Goal: Task Accomplishment & Management: Use online tool/utility

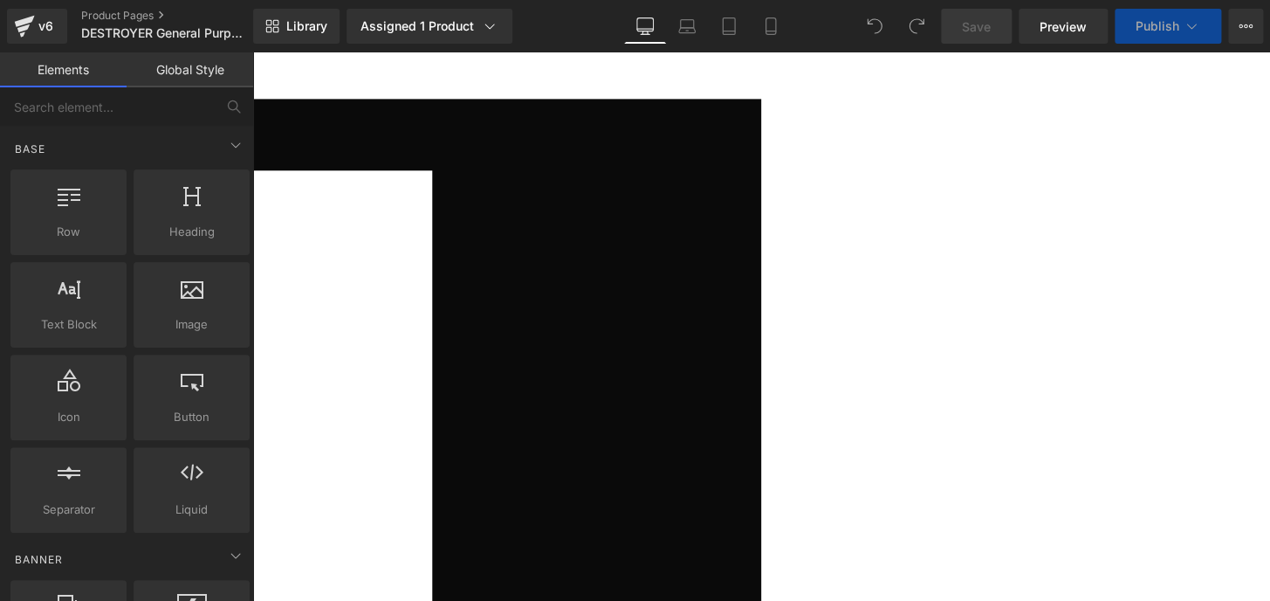
scroll to position [237, 0]
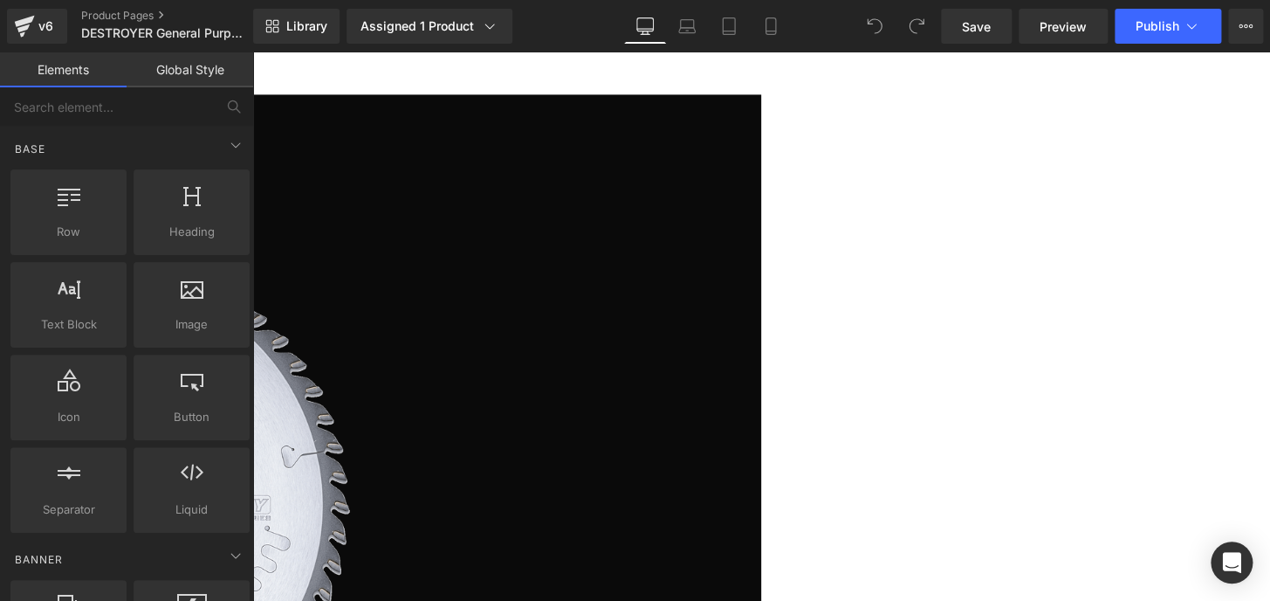
click at [252, 52] on span "(P) Cart Button" at bounding box center [252, 52] width 0 height 0
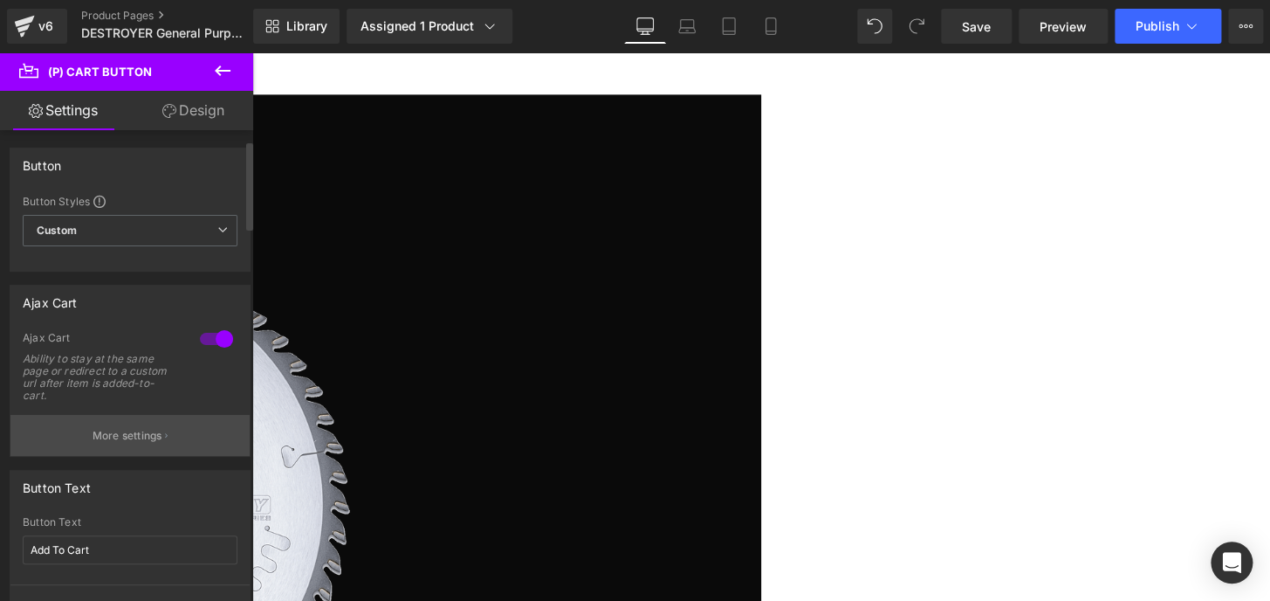
scroll to position [79, 0]
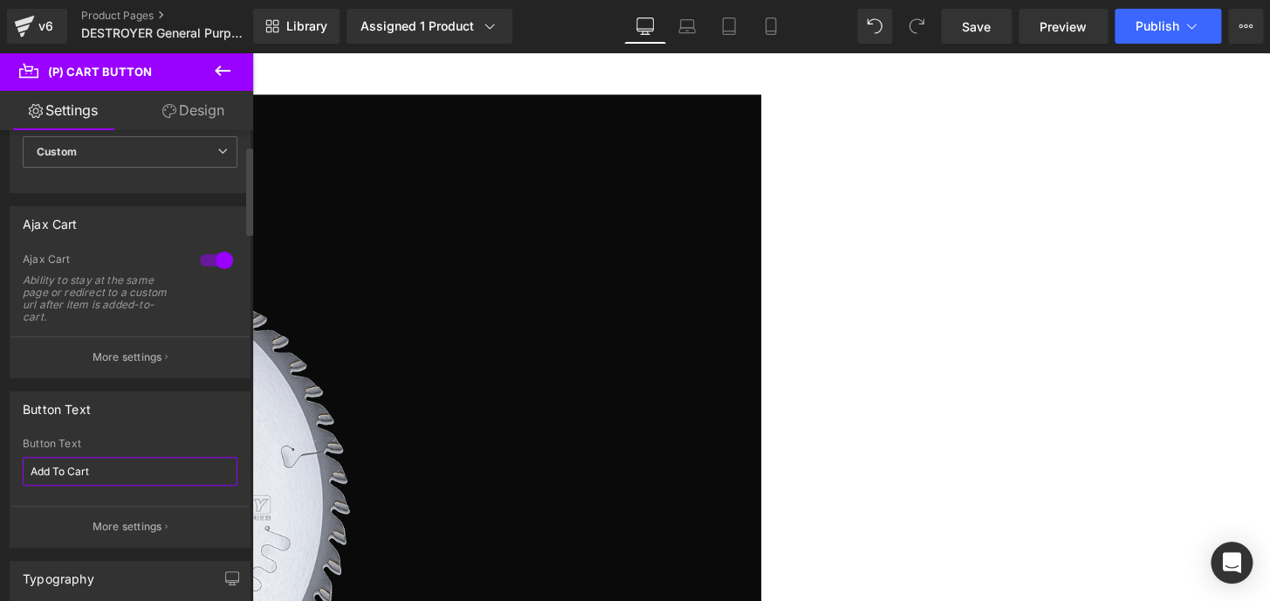
drag, startPoint x: 112, startPoint y: 469, endPoint x: 0, endPoint y: 470, distance: 111.7
click at [0, 470] on div "Button Text Add To Cart Button Text Add To Cart More settings" at bounding box center [130, 462] width 261 height 169
click at [1146, 30] on span "Publish" at bounding box center [1158, 26] width 44 height 14
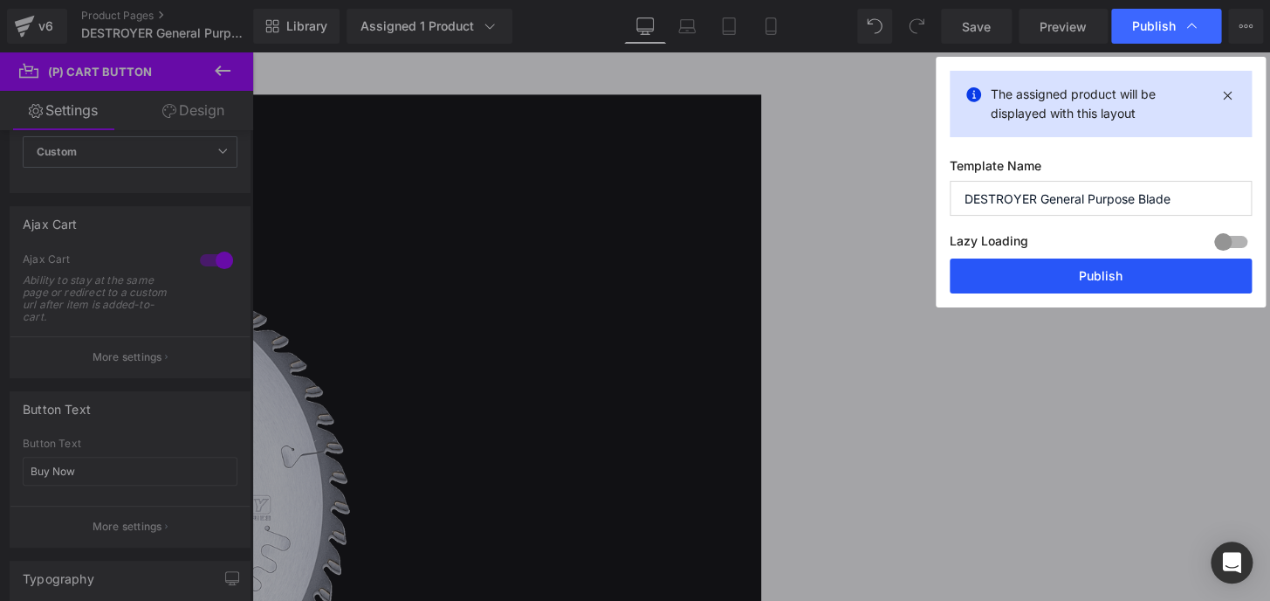
drag, startPoint x: 1149, startPoint y: 278, endPoint x: 1049, endPoint y: 216, distance: 117.7
click at [1149, 278] on button "Publish" at bounding box center [1101, 275] width 302 height 35
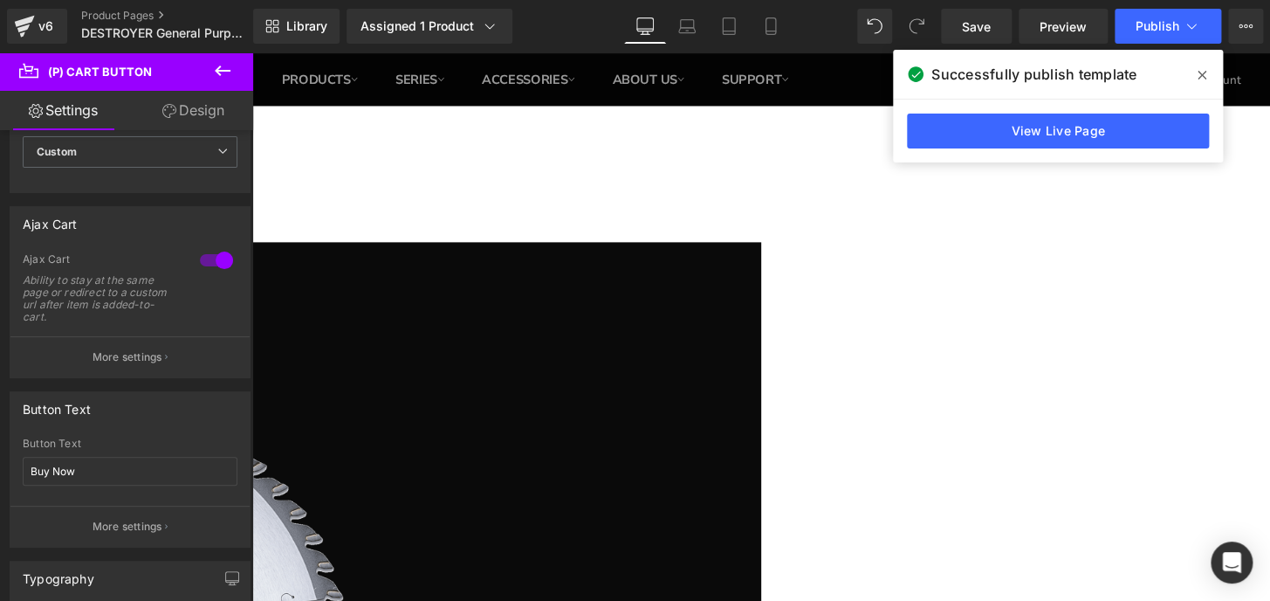
scroll to position [0, 0]
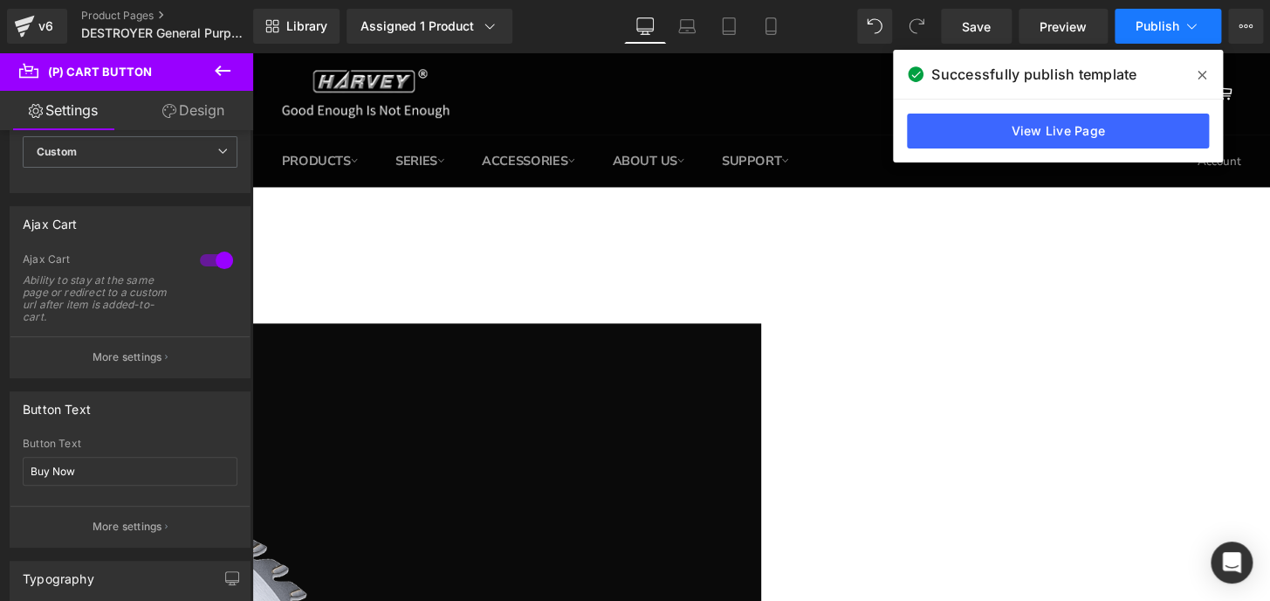
click at [1121, 29] on button "Publish" at bounding box center [1168, 26] width 107 height 35
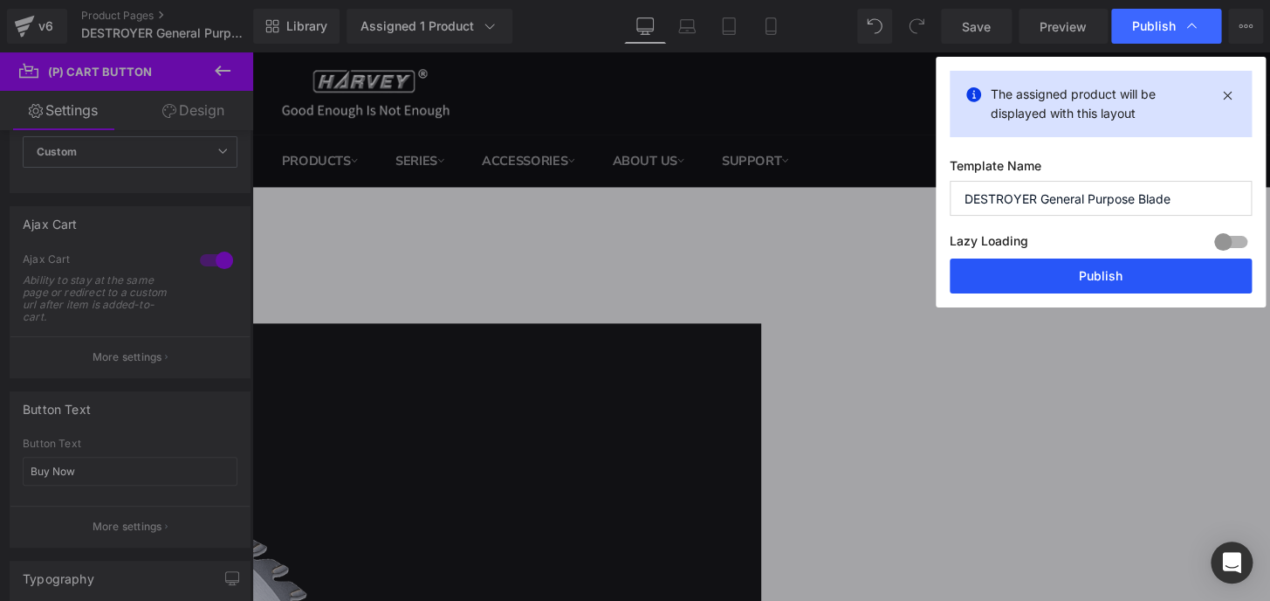
drag, startPoint x: 1117, startPoint y: 275, endPoint x: 859, endPoint y: 313, distance: 260.4
click at [1117, 275] on button "Publish" at bounding box center [1101, 275] width 302 height 35
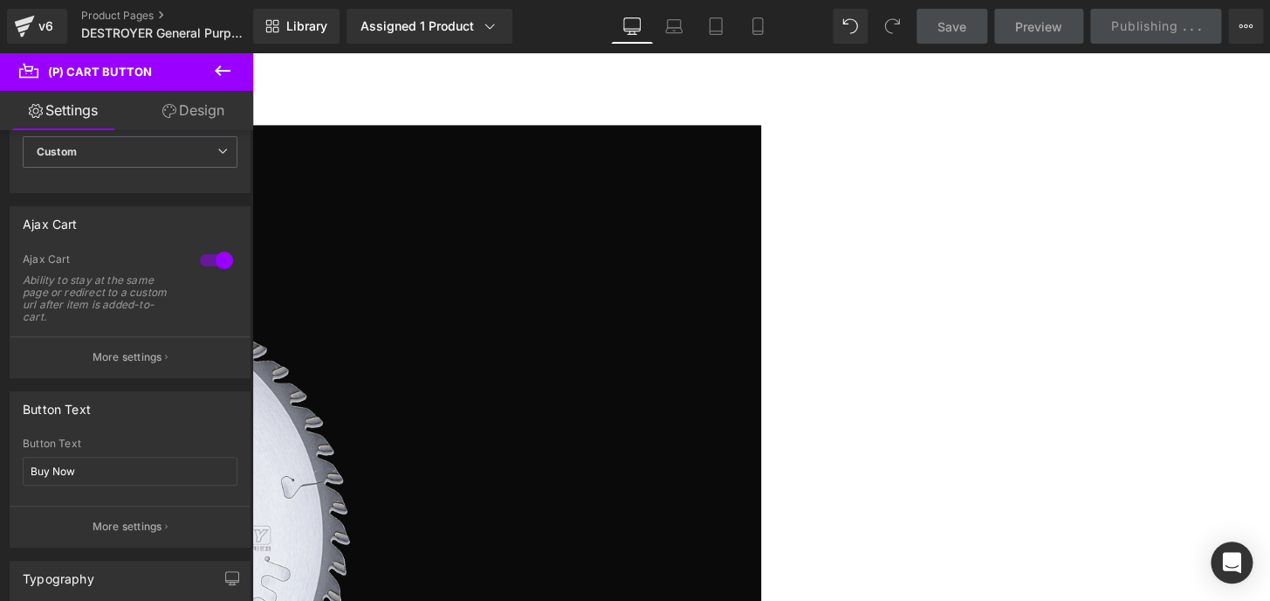
scroll to position [237, 0]
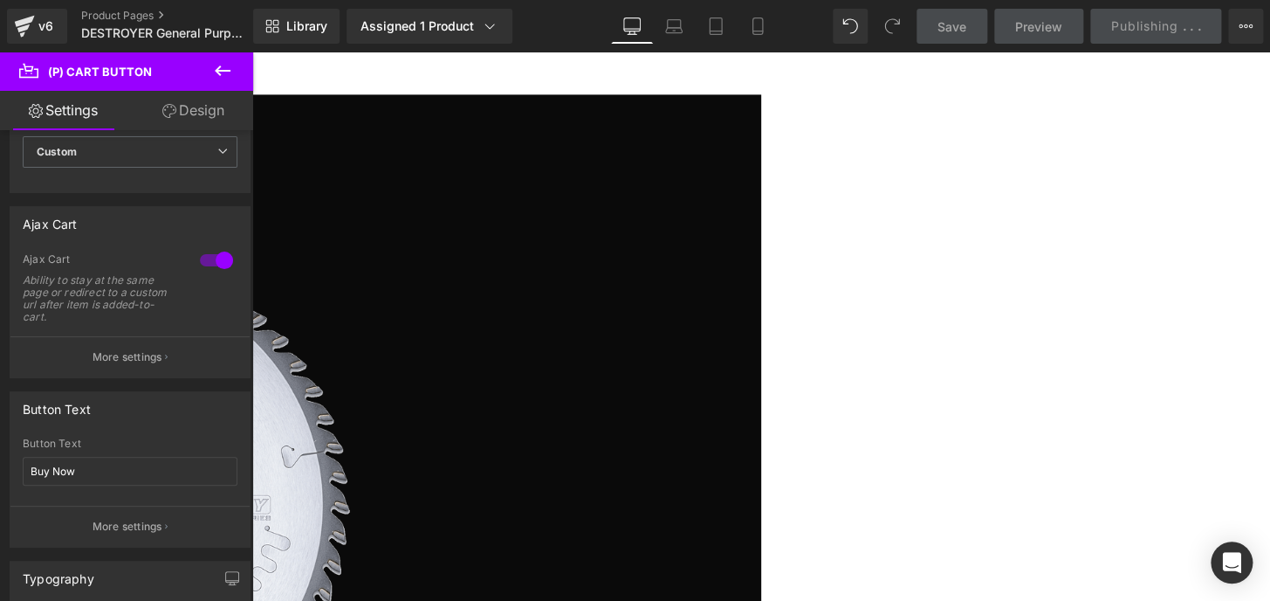
click at [252, 52] on icon at bounding box center [252, 52] width 0 height 0
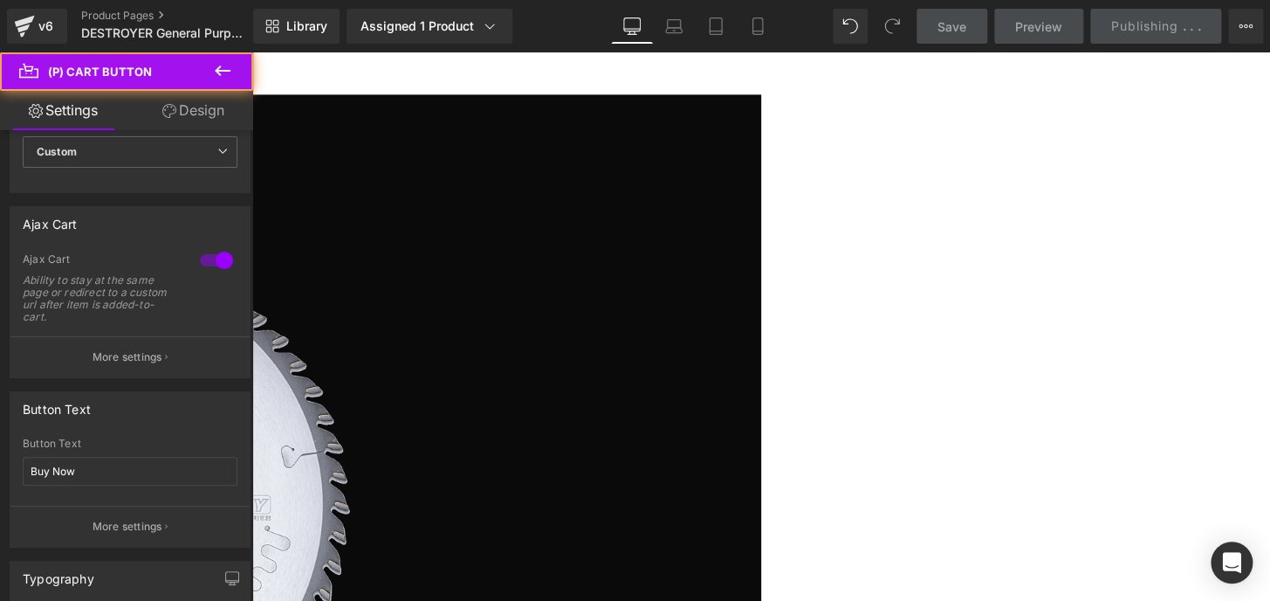
click at [252, 52] on span "(P) Cart Button" at bounding box center [252, 52] width 0 height 0
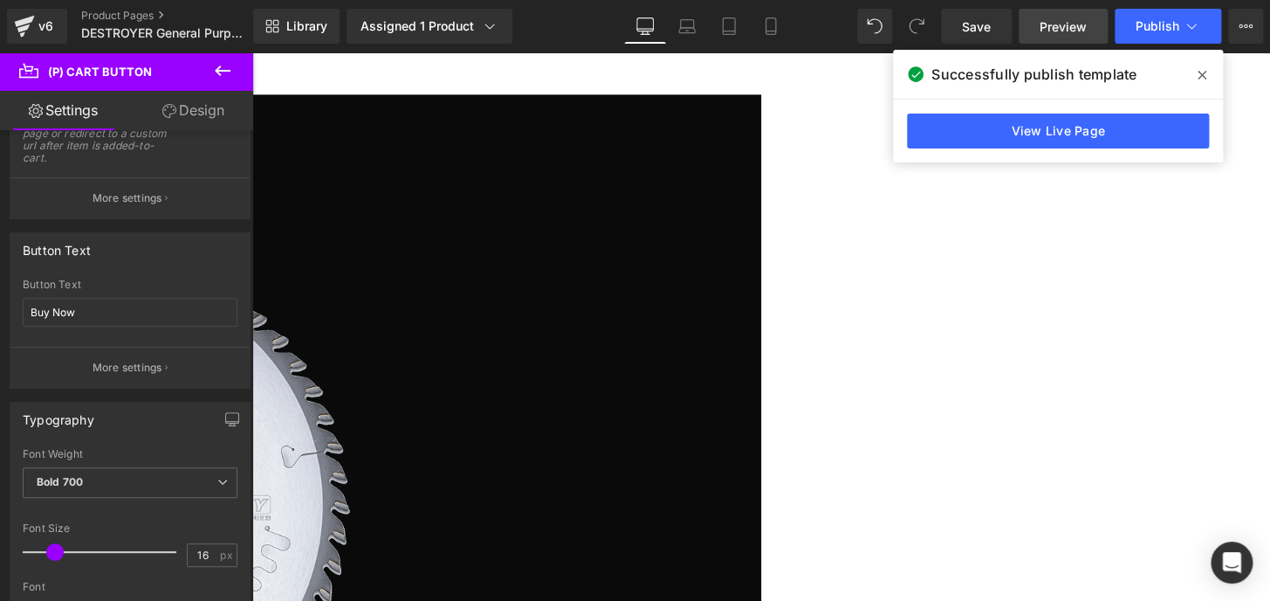
click at [1052, 21] on span "Preview" at bounding box center [1063, 26] width 47 height 18
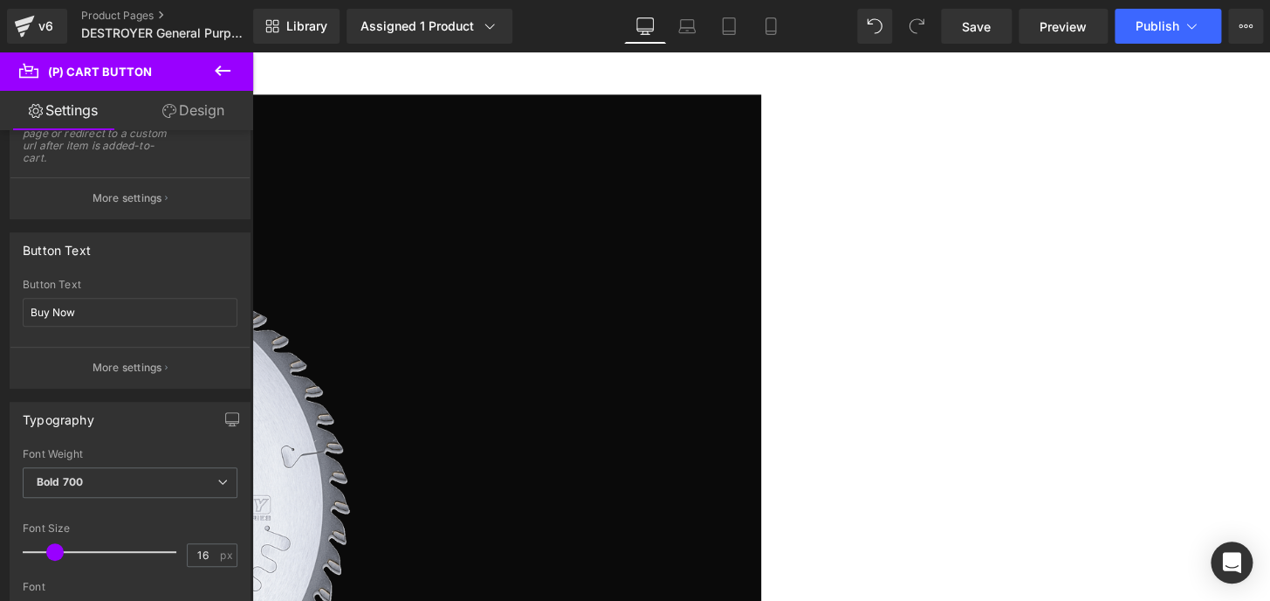
click at [252, 52] on span "(P) Cart Button" at bounding box center [252, 52] width 0 height 0
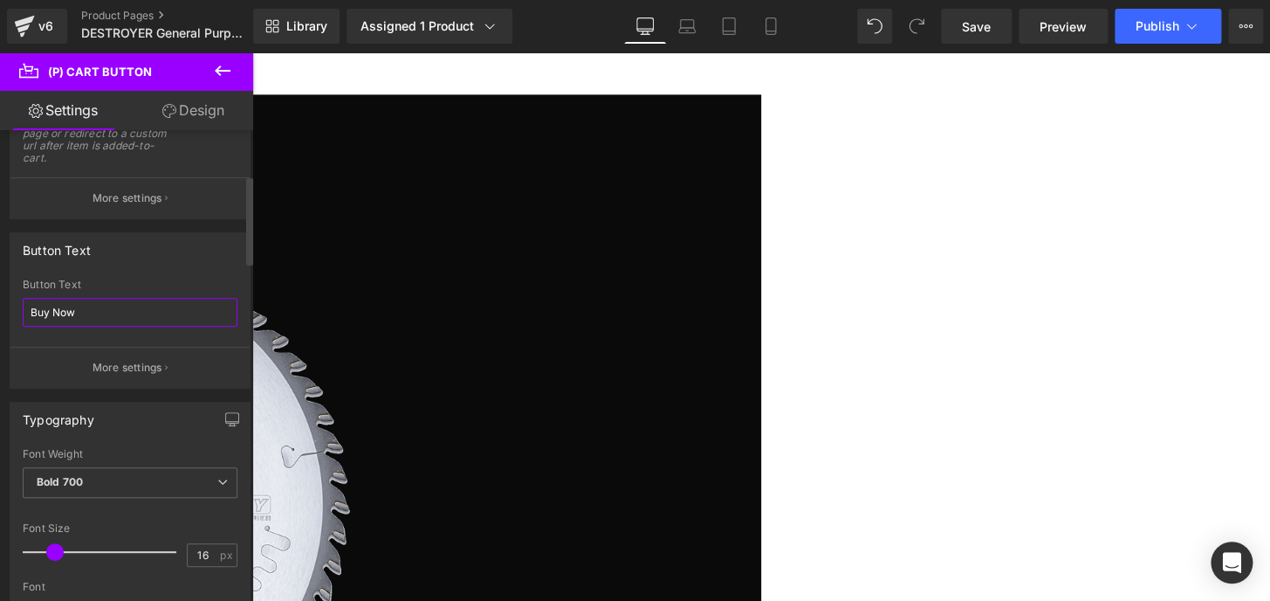
drag, startPoint x: 86, startPoint y: 319, endPoint x: 0, endPoint y: 321, distance: 85.6
click at [0, 321] on div "Button Text Buy Now Button Text Buy Now More settings" at bounding box center [130, 303] width 261 height 169
type input "S"
type input "Add To Cart"
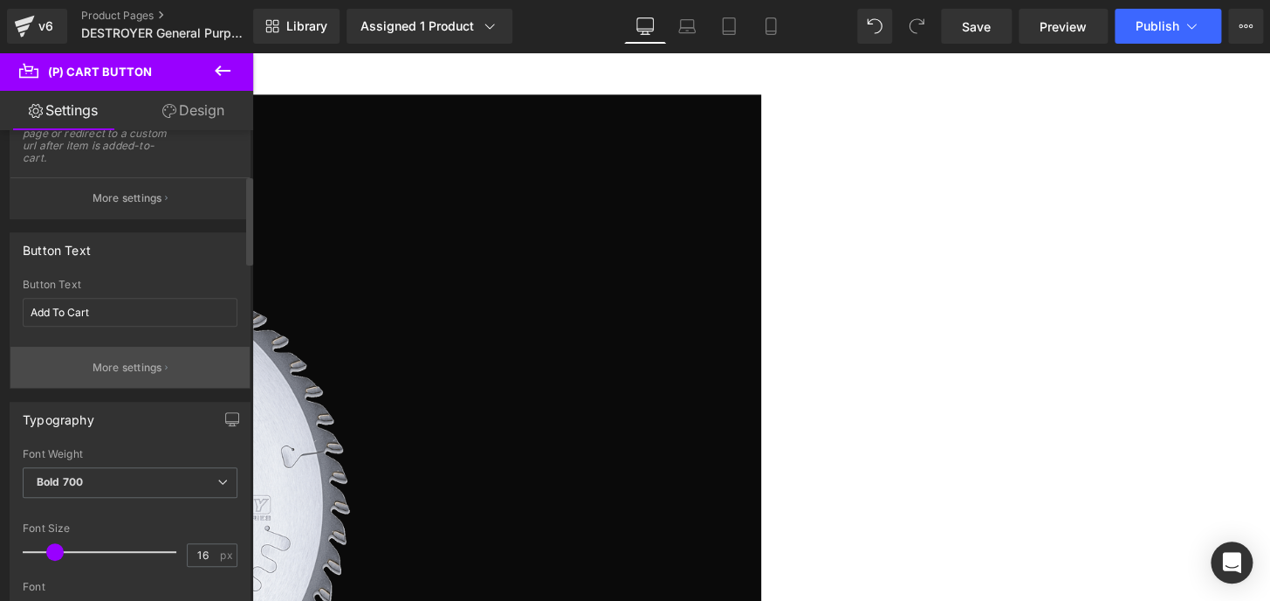
click at [142, 369] on p "More settings" at bounding box center [128, 368] width 70 height 16
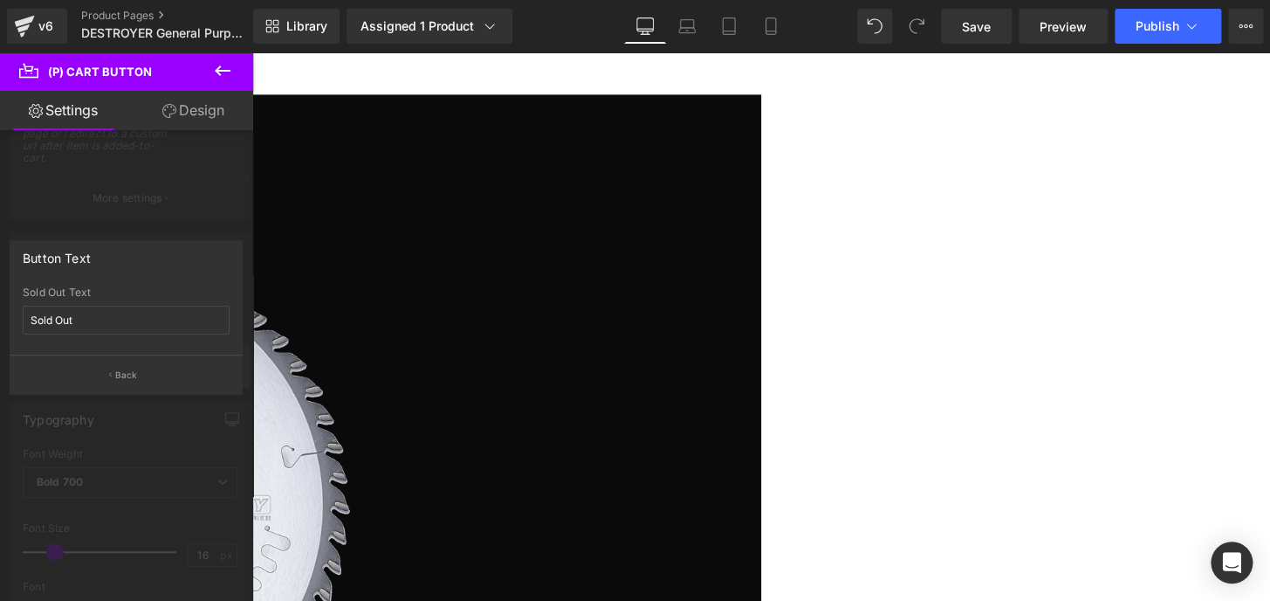
click at [142, 369] on button "Back" at bounding box center [126, 373] width 233 height 39
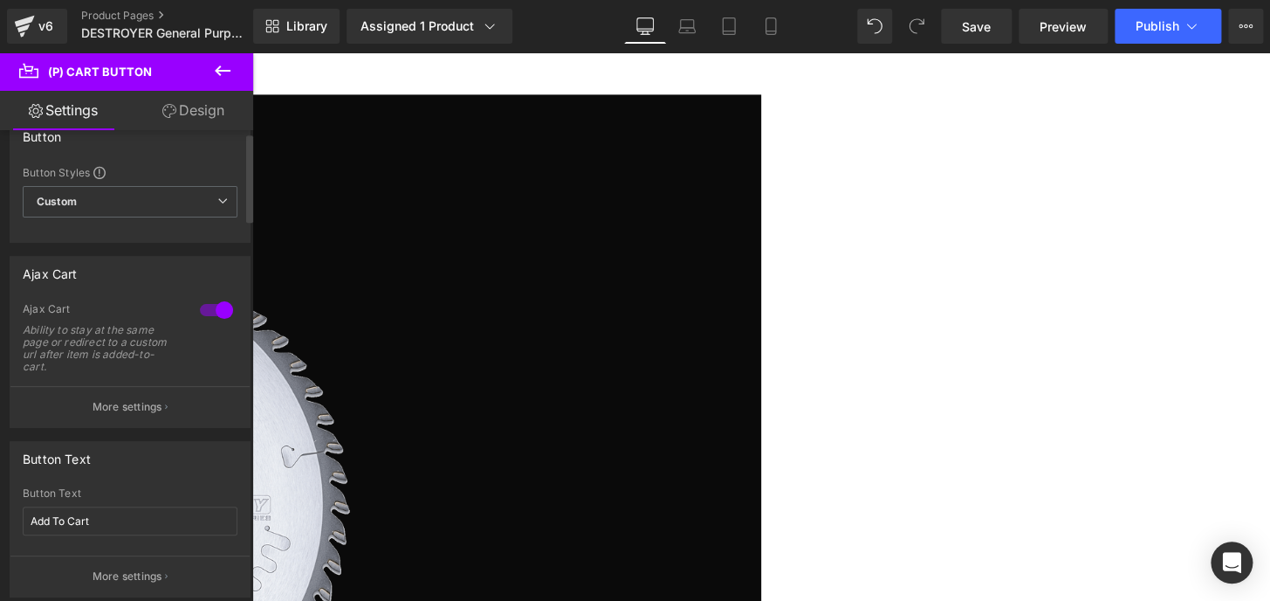
scroll to position [0, 0]
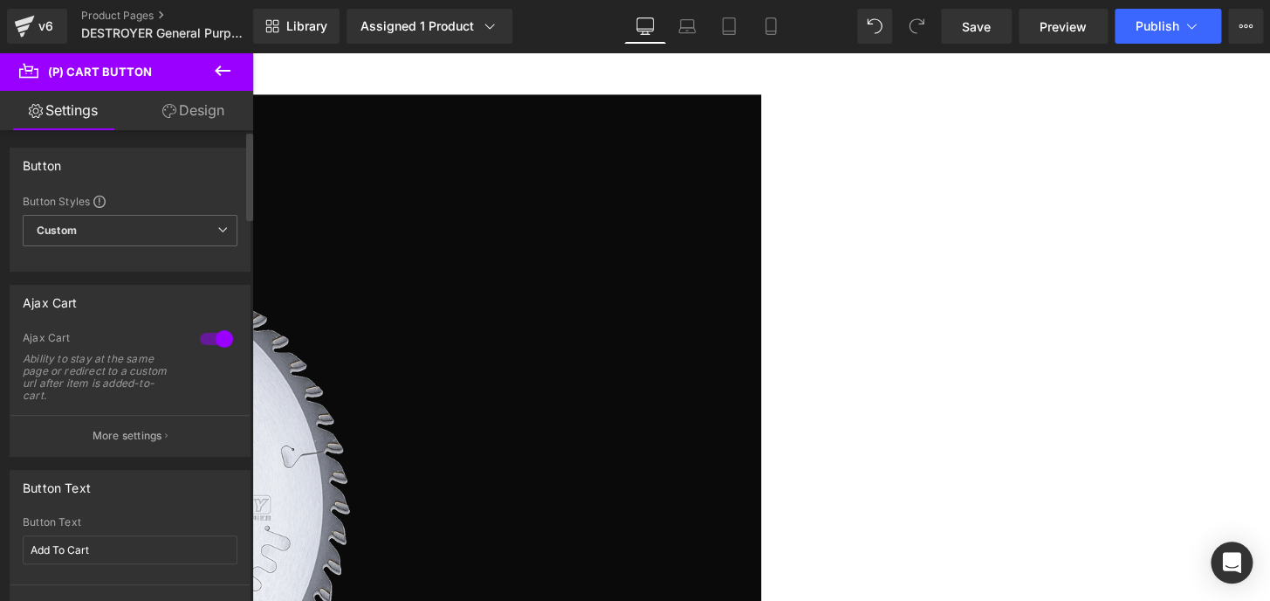
click at [104, 439] on p "More settings" at bounding box center [128, 436] width 70 height 16
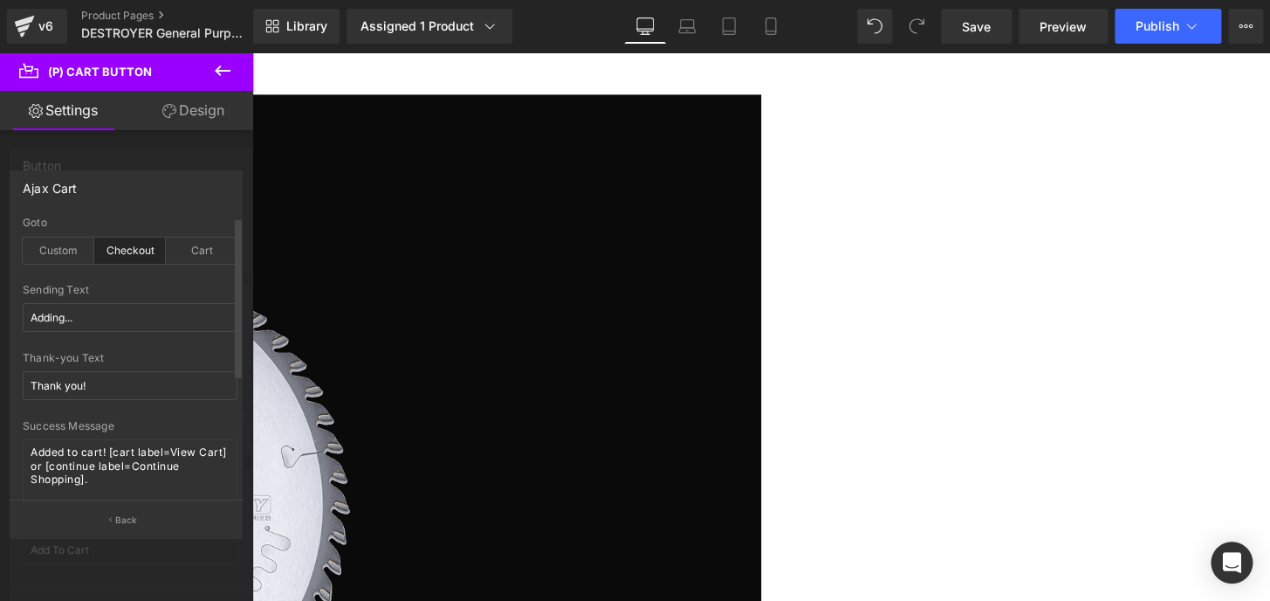
drag, startPoint x: 128, startPoint y: 243, endPoint x: 127, endPoint y: 256, distance: 13.2
click at [127, 243] on div "Checkout" at bounding box center [130, 250] width 72 height 26
click at [1136, 28] on span "Publish" at bounding box center [1158, 26] width 44 height 14
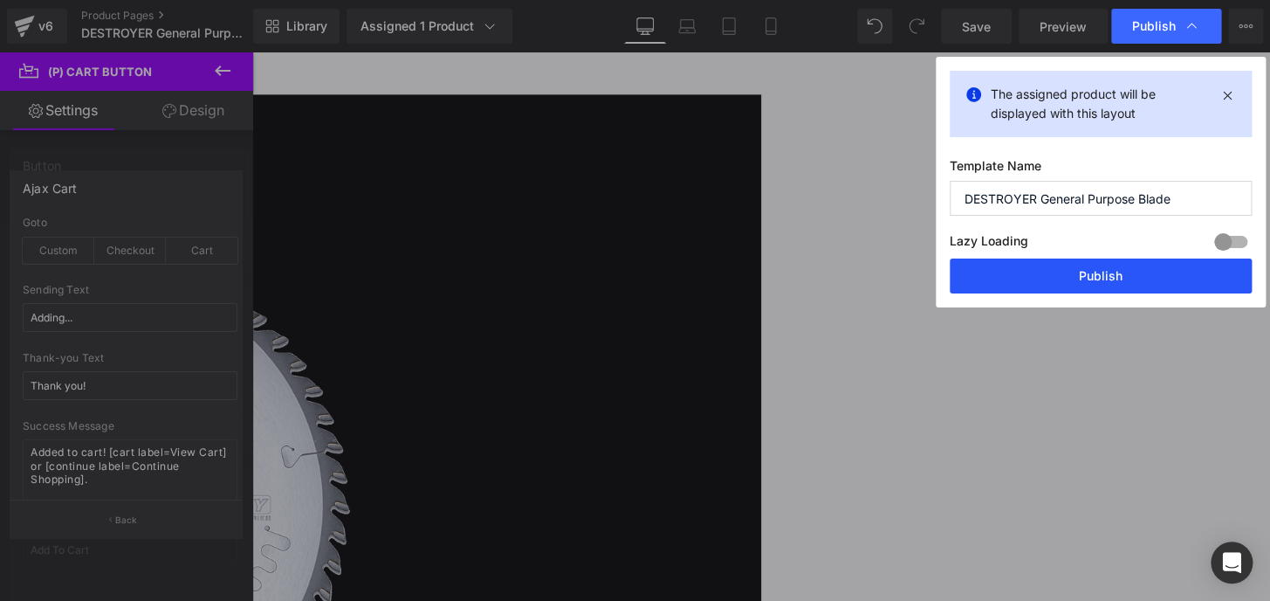
click at [1109, 274] on button "Publish" at bounding box center [1101, 275] width 302 height 35
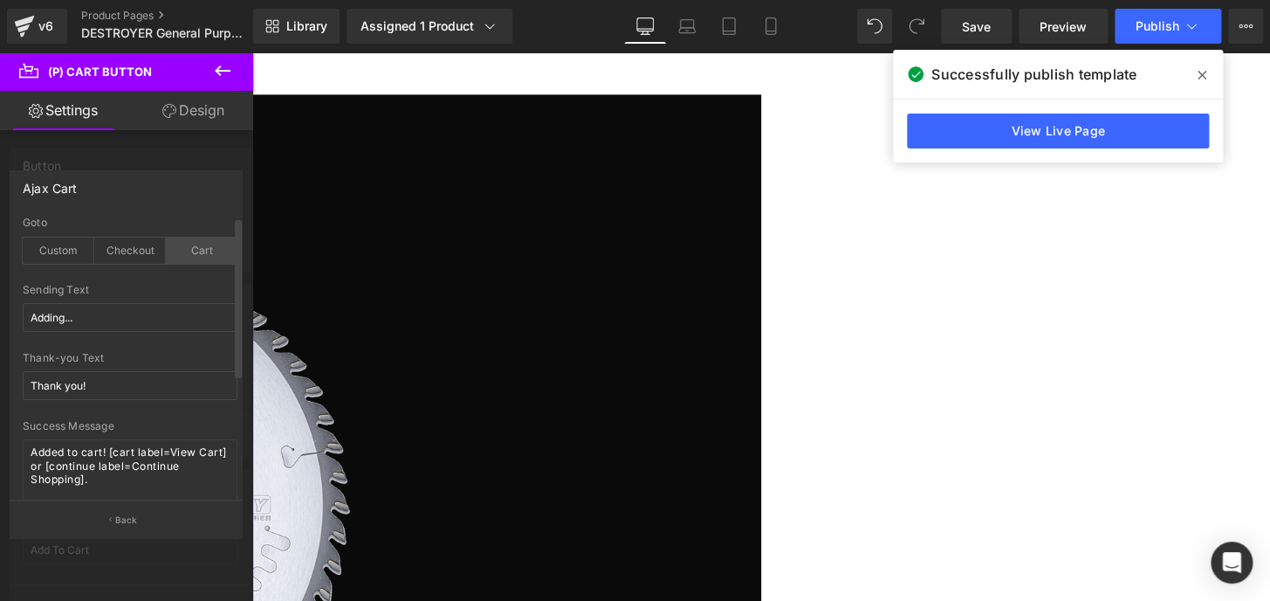
click at [178, 241] on div "Cart" at bounding box center [202, 250] width 72 height 26
click at [1144, 25] on span "Publish" at bounding box center [1158, 26] width 44 height 14
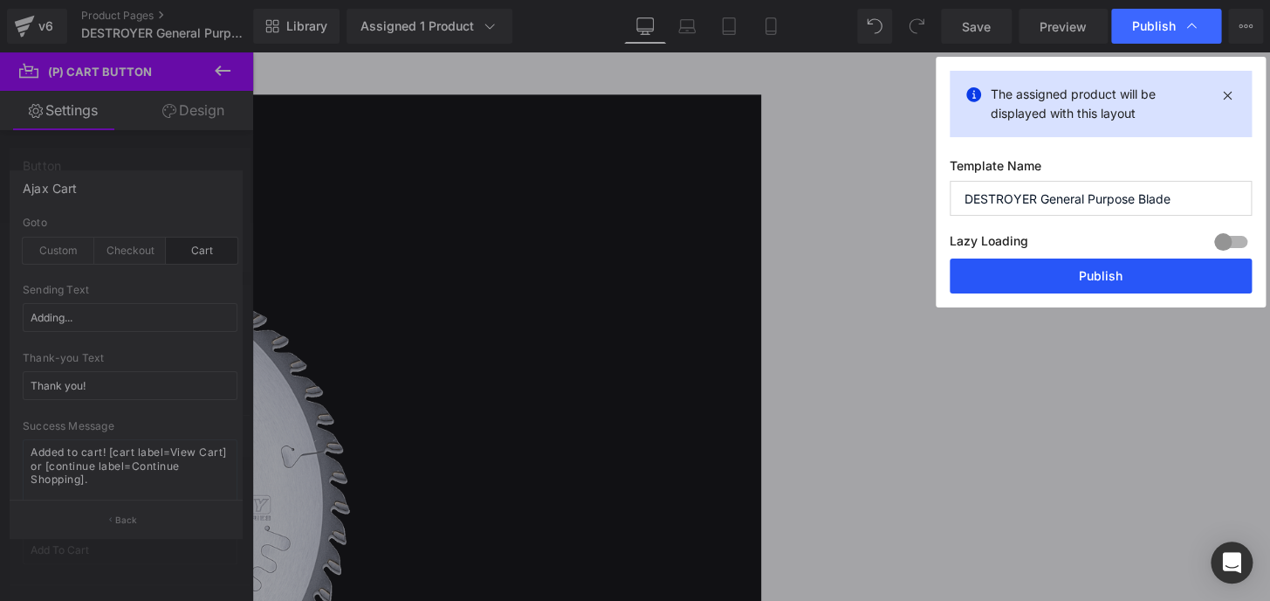
click at [1102, 268] on button "Publish" at bounding box center [1101, 275] width 302 height 35
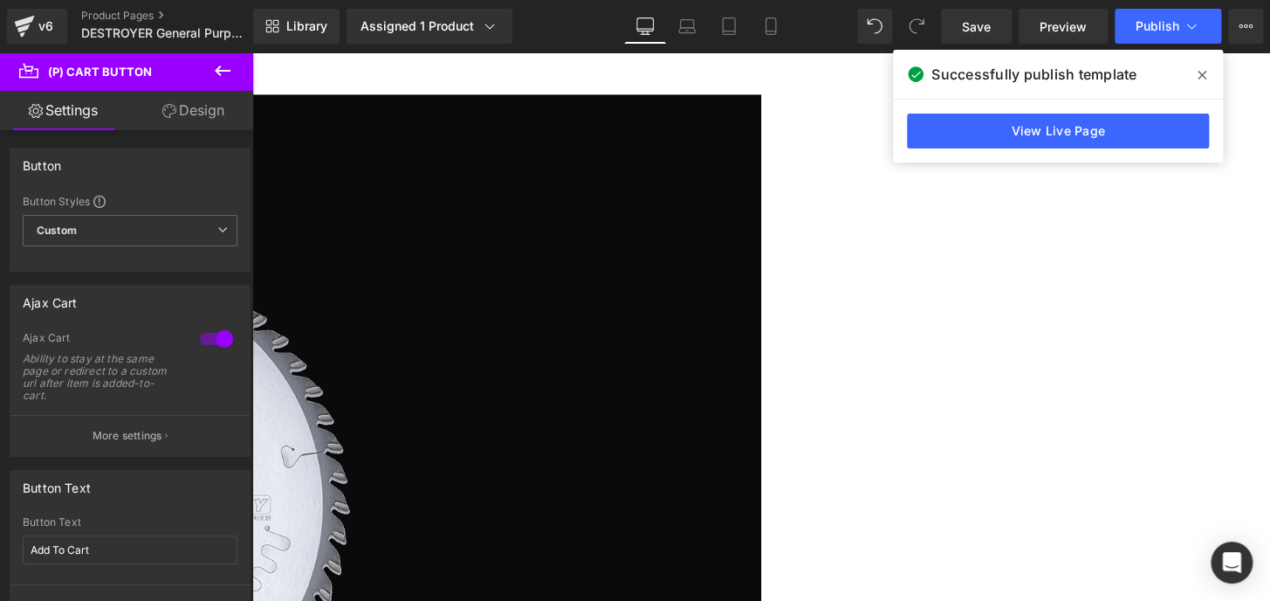
click at [252, 52] on span "(P) Cart Button" at bounding box center [252, 52] width 0 height 0
click at [174, 113] on icon at bounding box center [169, 111] width 14 height 14
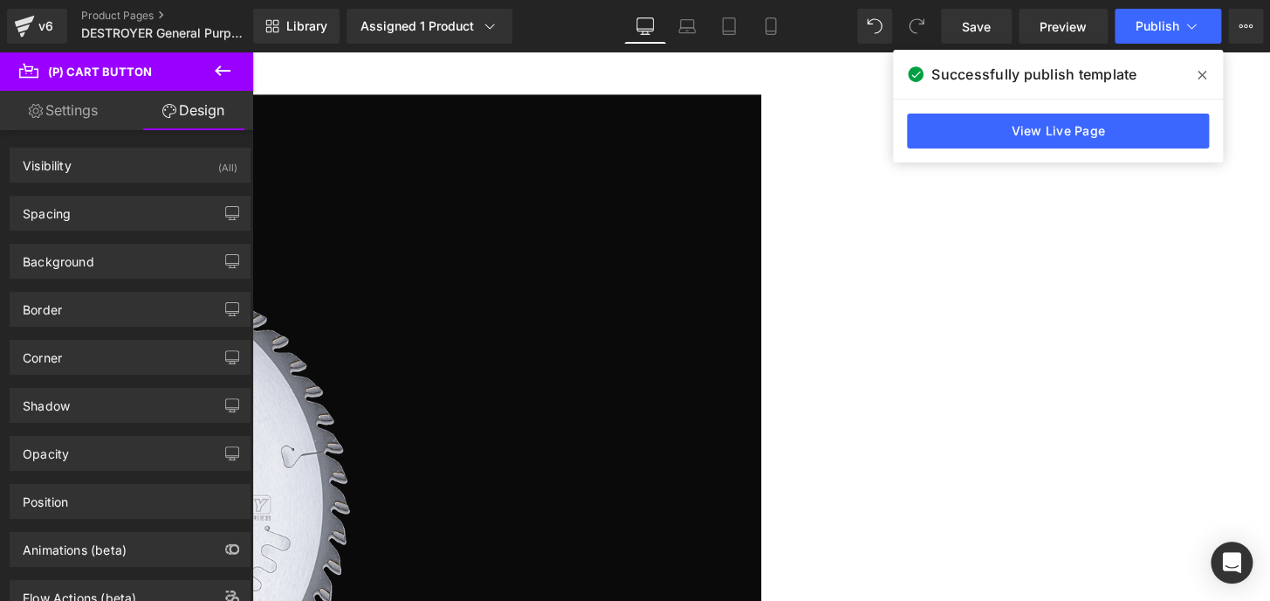
click at [252, 52] on icon at bounding box center [252, 52] width 0 height 0
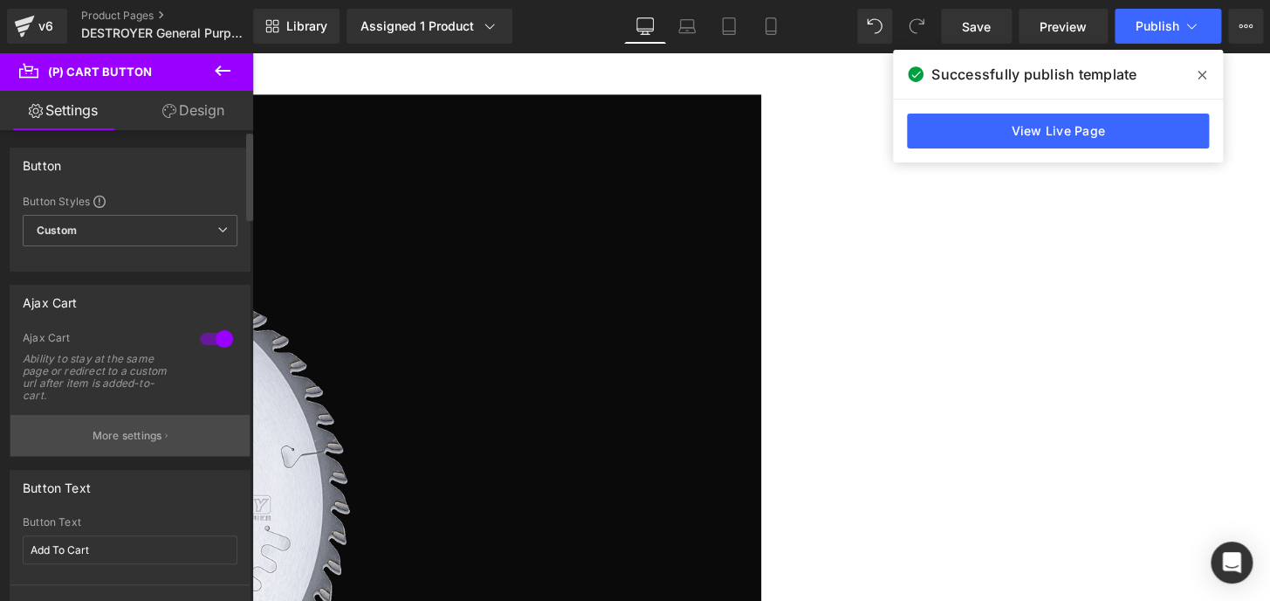
click at [111, 430] on p "More settings" at bounding box center [128, 436] width 70 height 16
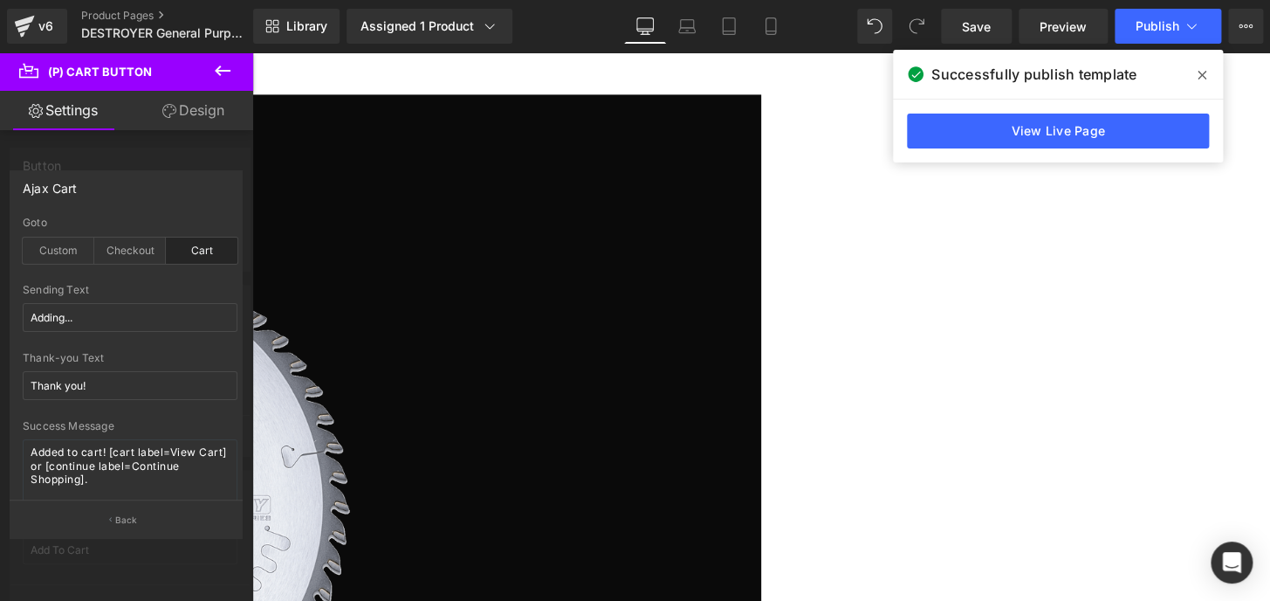
click at [208, 255] on div "Cart" at bounding box center [202, 250] width 72 height 26
click at [1136, 31] on span "Publish" at bounding box center [1158, 26] width 44 height 14
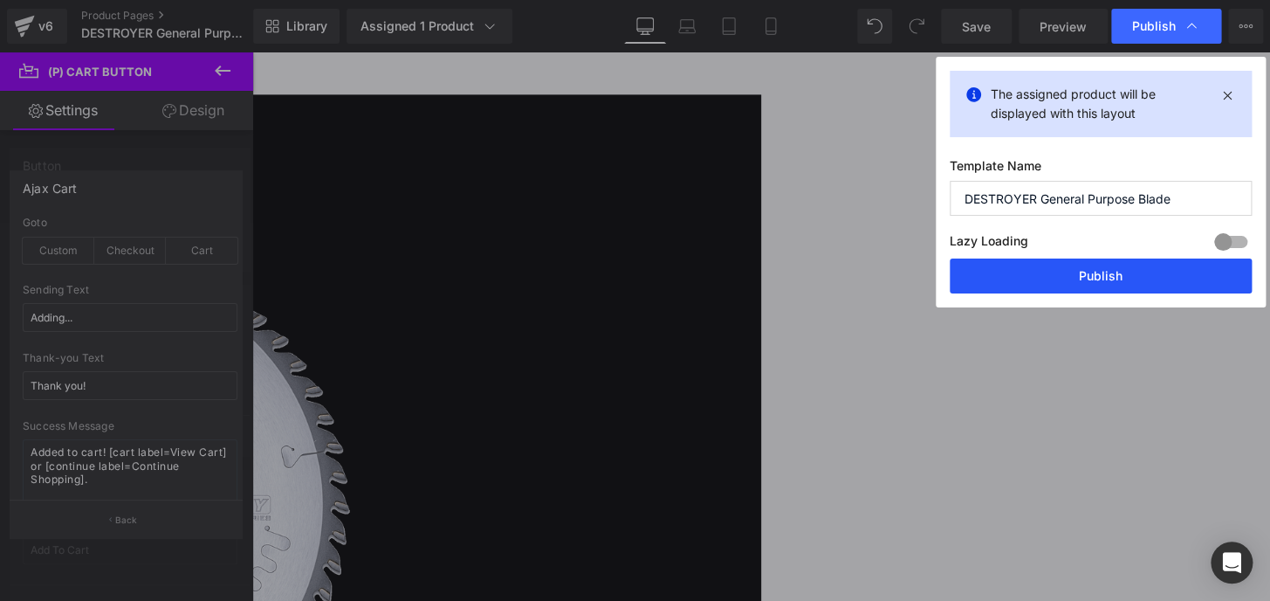
click at [1126, 280] on button "Publish" at bounding box center [1101, 275] width 302 height 35
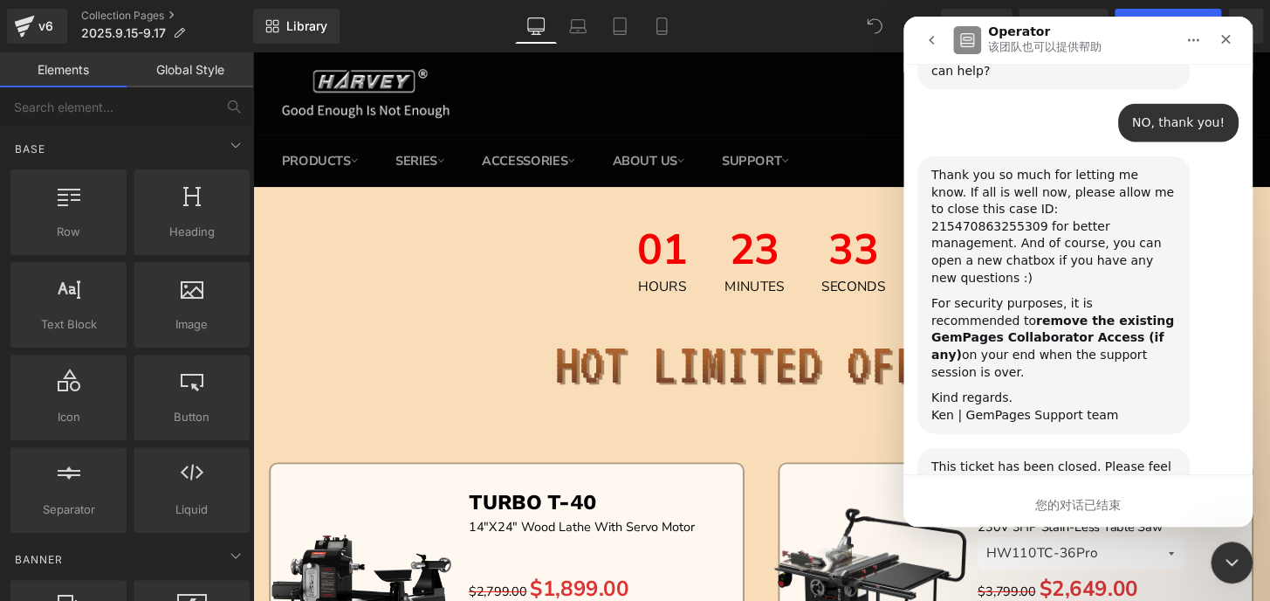
scroll to position [7228, 0]
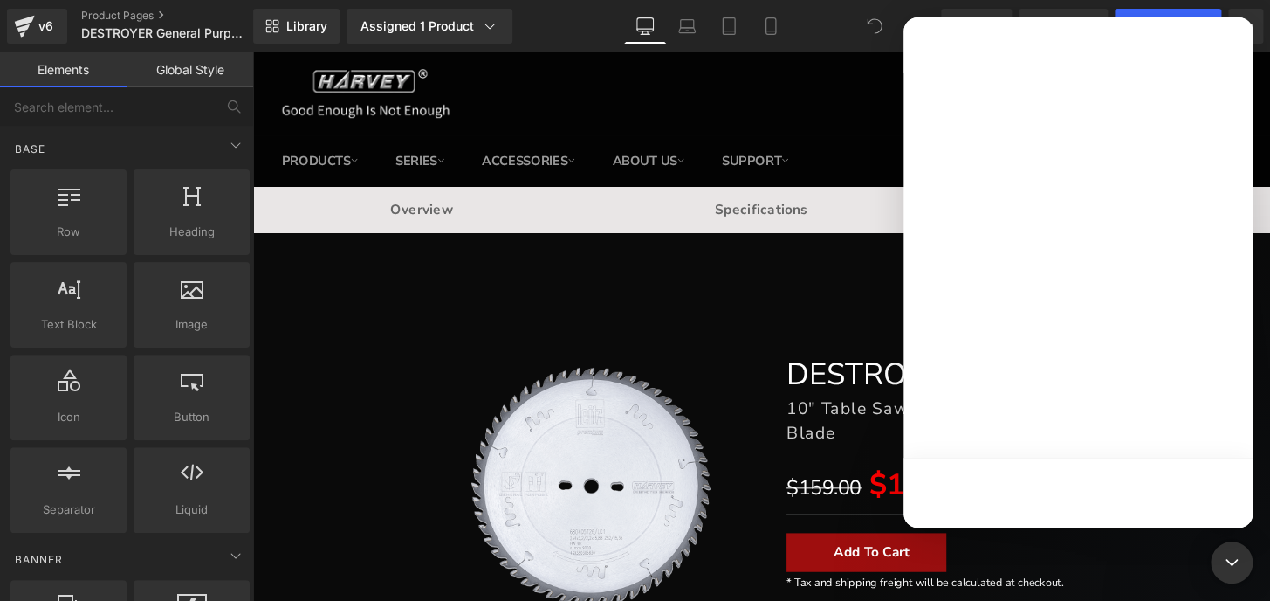
drag, startPoint x: 1260, startPoint y: 119, endPoint x: 1253, endPoint y: 127, distance: 10.5
click at [1260, 119] on div at bounding box center [635, 274] width 1270 height 548
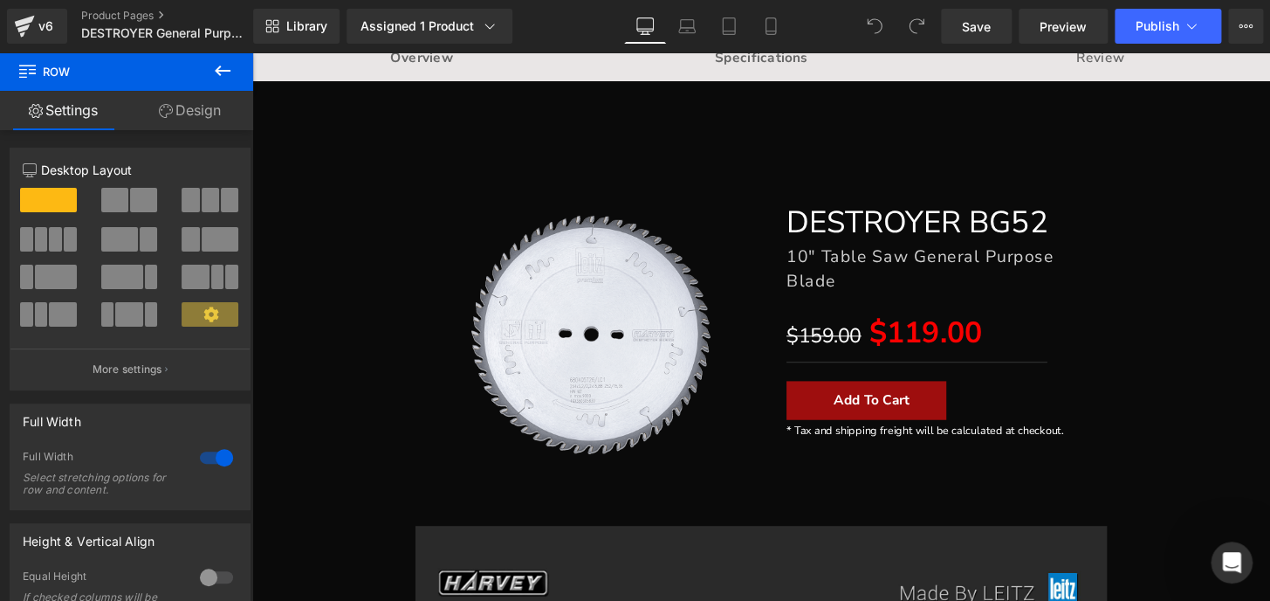
scroll to position [7258, 0]
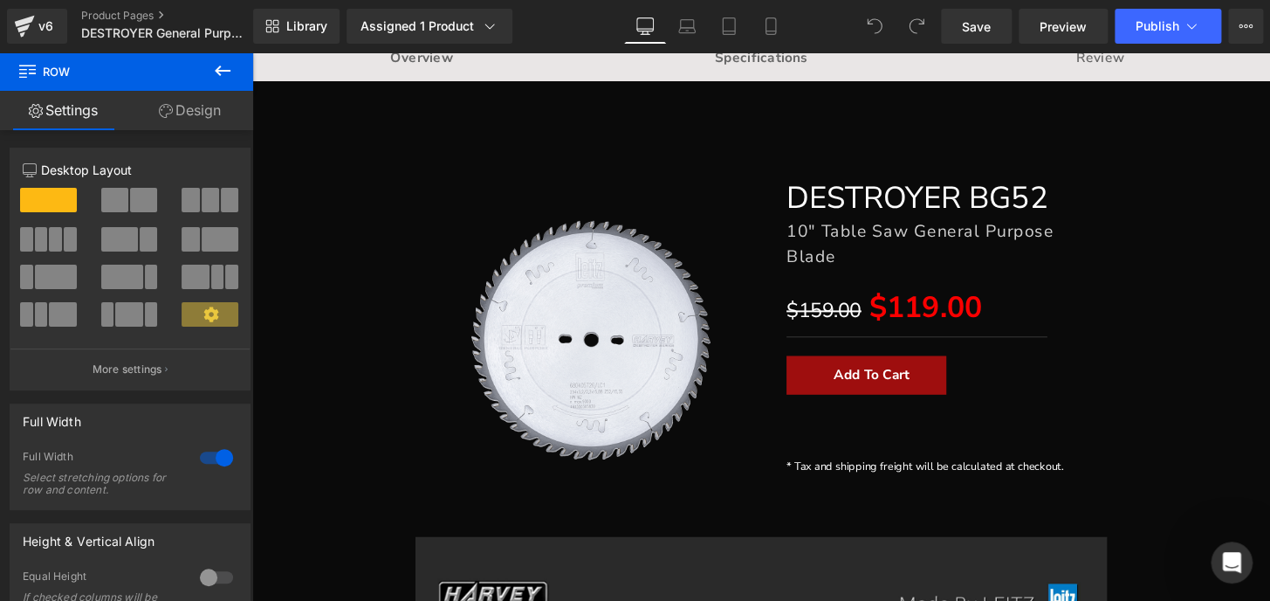
click at [252, 52] on span "(P) Cart Button" at bounding box center [252, 52] width 0 height 0
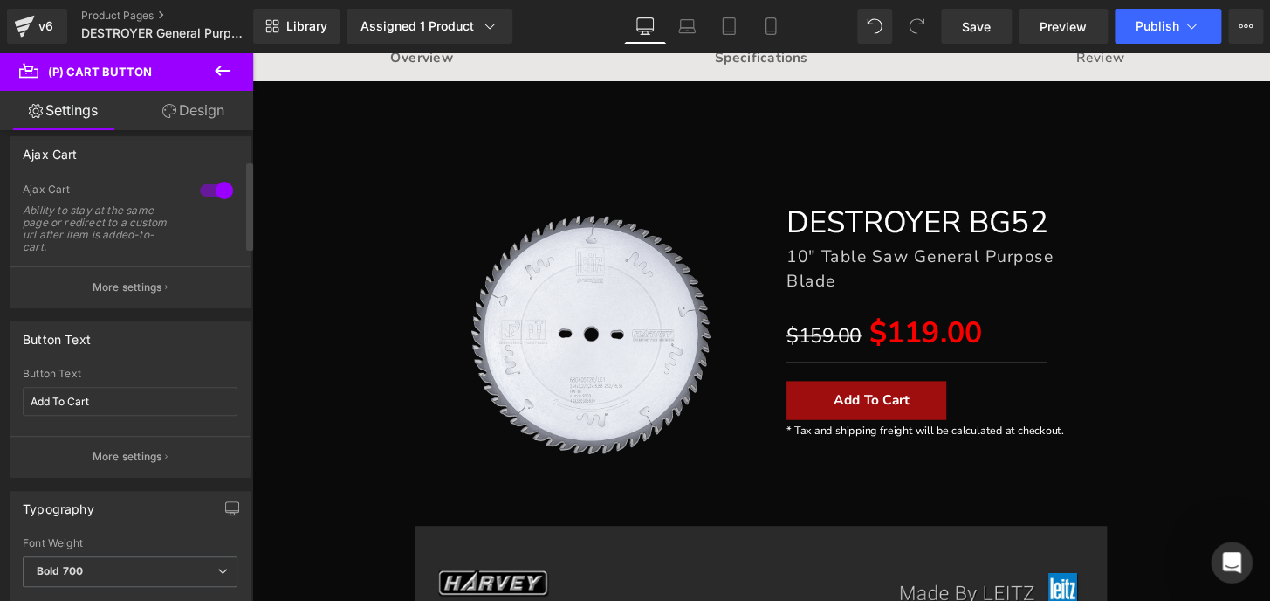
scroll to position [158, 0]
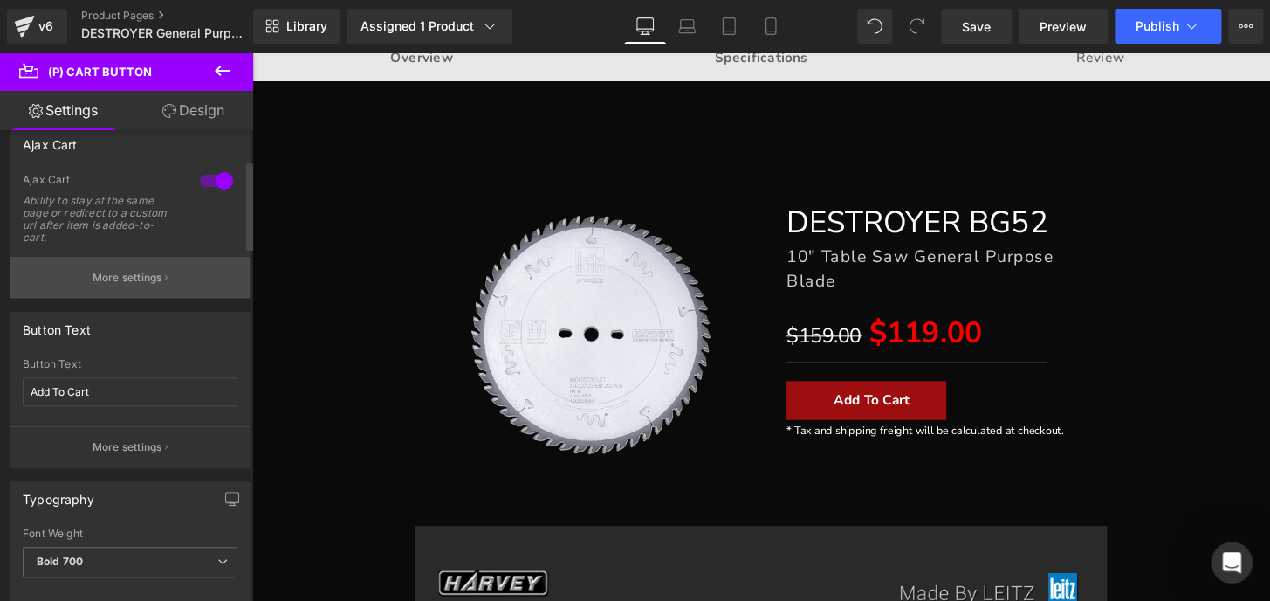
click at [136, 279] on p "More settings" at bounding box center [128, 278] width 70 height 16
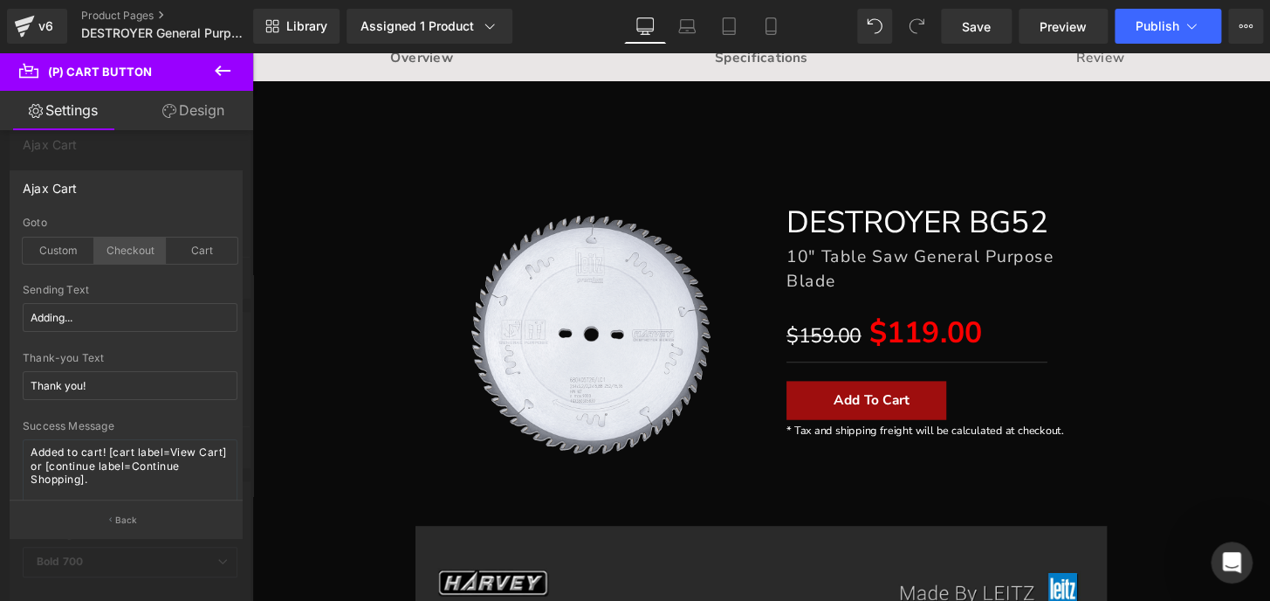
click at [142, 253] on div "Checkout" at bounding box center [130, 250] width 72 height 26
click at [1152, 35] on button "Publish" at bounding box center [1168, 26] width 107 height 35
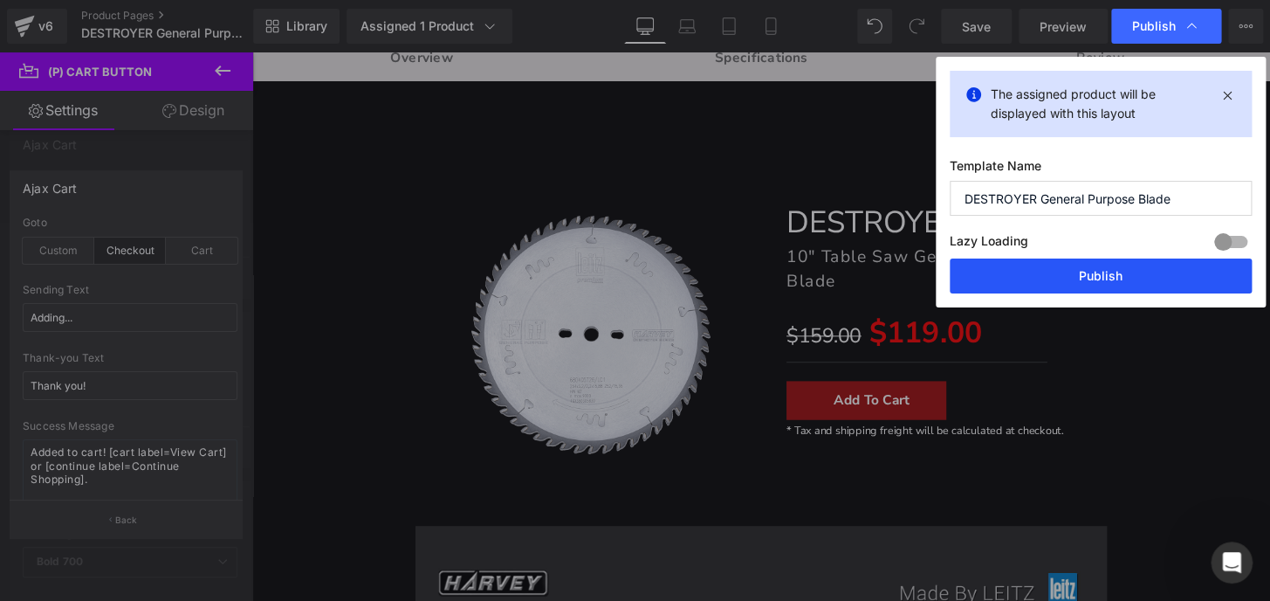
click at [1102, 285] on button "Publish" at bounding box center [1101, 275] width 302 height 35
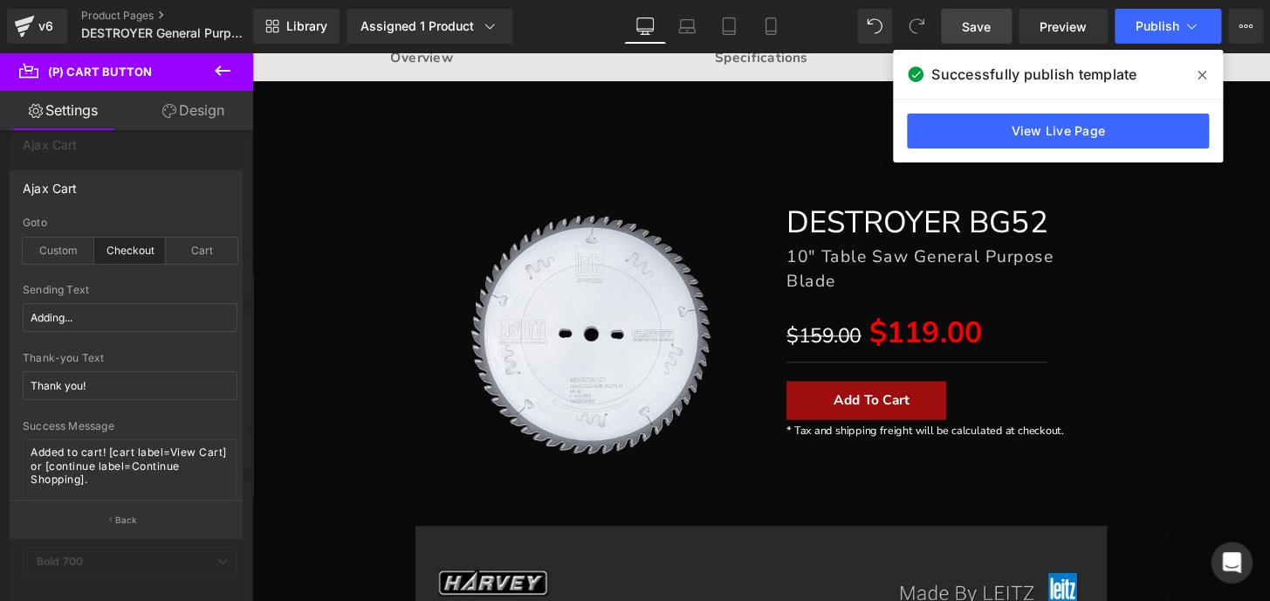
scroll to position [7228, 0]
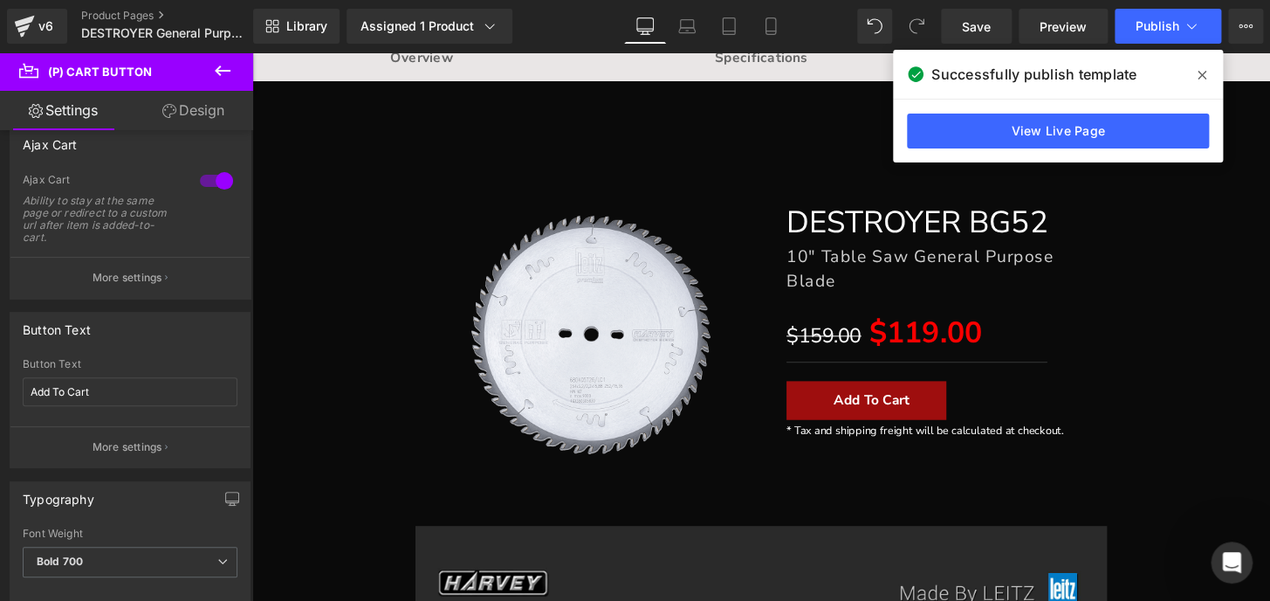
click at [1203, 75] on icon at bounding box center [1202, 75] width 9 height 9
